Goal: Task Accomplishment & Management: Manage account settings

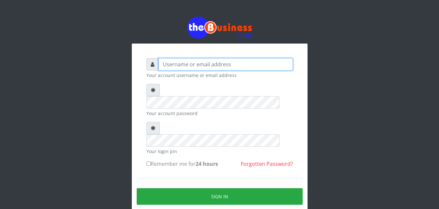
click at [222, 66] on input "text" at bounding box center [225, 64] width 134 height 12
type input "ndudiriodinakaamadi!@[DOMAIN_NAME]"
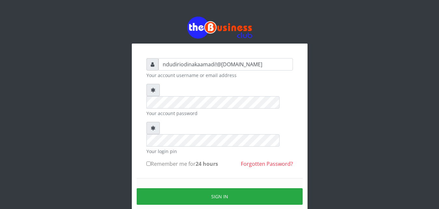
click at [152, 126] on icon at bounding box center [153, 128] width 5 height 5
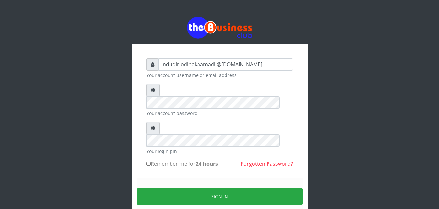
click at [148, 162] on input "Remember me for 24 hours" at bounding box center [148, 164] width 4 height 4
checkbox input "true"
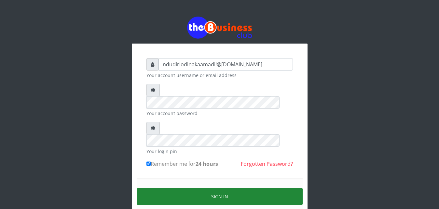
click at [213, 188] on button "Sign in" at bounding box center [220, 196] width 166 height 17
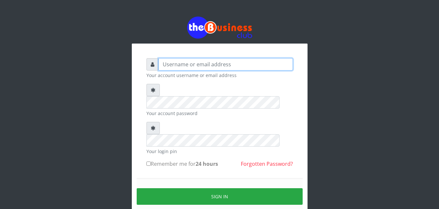
click at [213, 62] on input "text" at bounding box center [225, 64] width 134 height 12
click at [151, 160] on label "Remember me for 24 hours" at bounding box center [182, 164] width 72 height 8
click at [151, 162] on input "Remember me for 24 hours" at bounding box center [148, 164] width 4 height 4
checkbox input "true"
click at [191, 63] on input "text" at bounding box center [225, 64] width 134 height 12
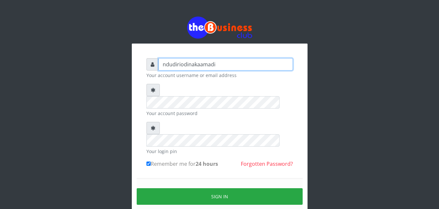
type input "ndudiriodinakaamadi"
